Goal: Navigation & Orientation: Find specific page/section

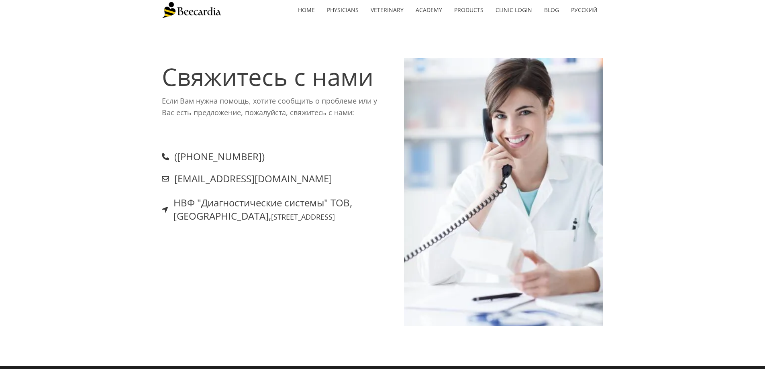
click at [637, 47] on div "Свяжитесь с нами Если Вам нужна помощь, хотите сообщить о проблеме или у Вас ес…" at bounding box center [382, 193] width 765 height 346
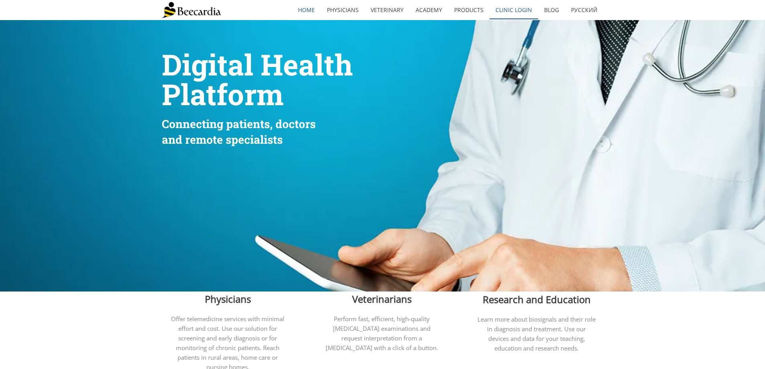
click at [525, 13] on link "Clinic Login" at bounding box center [514, 10] width 49 height 18
